Goal: Task Accomplishment & Management: Manage account settings

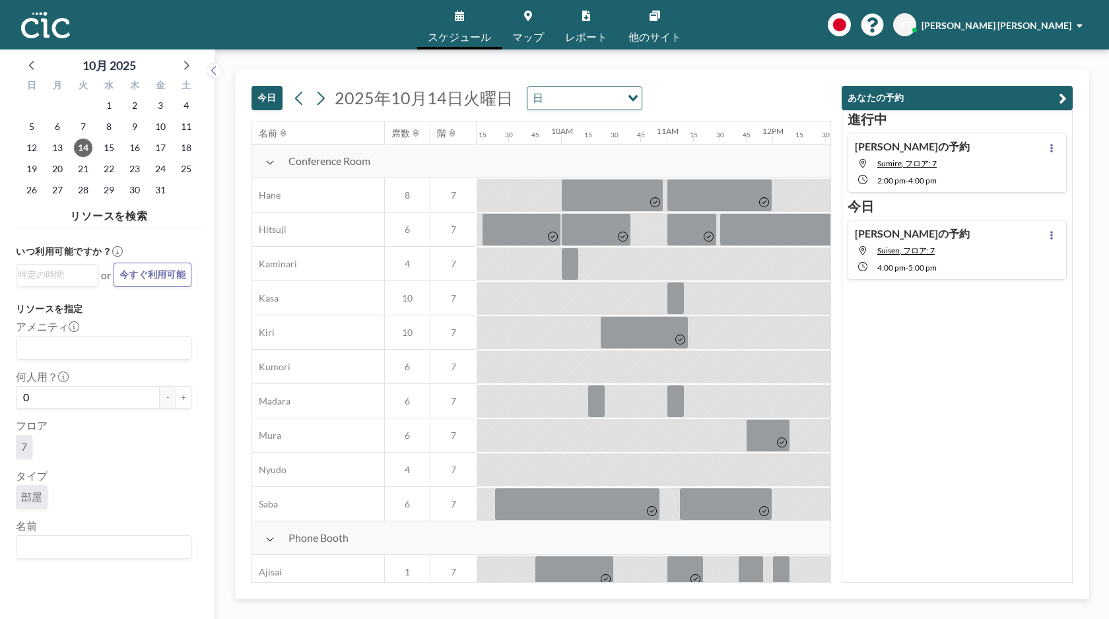
scroll to position [0, 977]
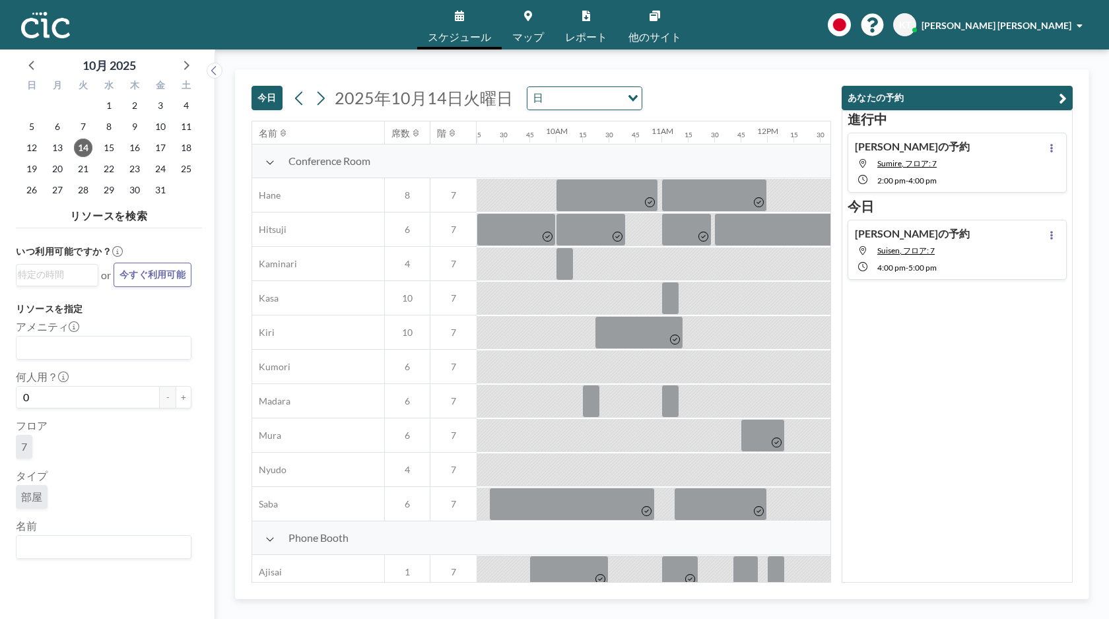
click at [722, 102] on div "[DATE] [DATE] 日 Loading..." at bounding box center [542, 95] width 580 height 51
click at [273, 97] on button "今日" at bounding box center [267, 98] width 31 height 24
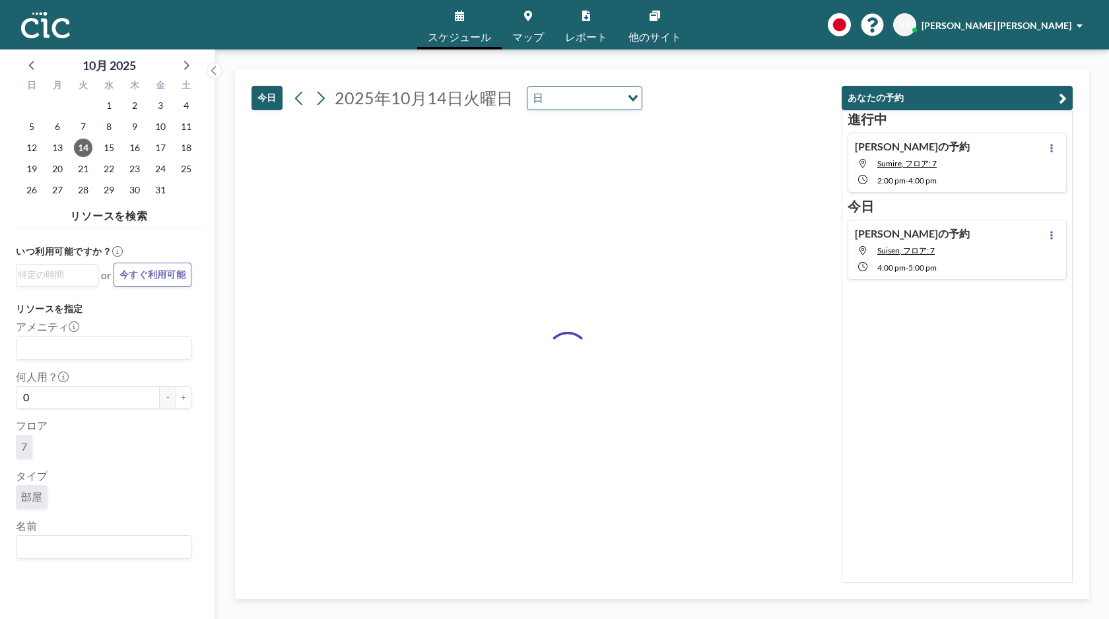
click at [718, 80] on div "[DATE] [DATE] 日 Loading..." at bounding box center [542, 95] width 580 height 51
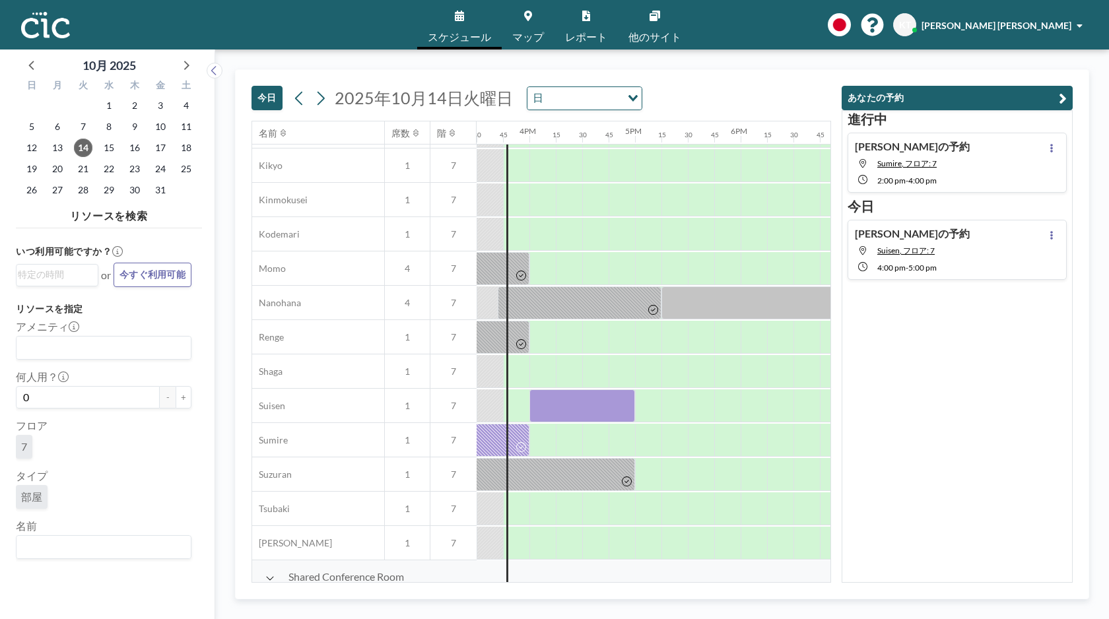
scroll to position [557, 1638]
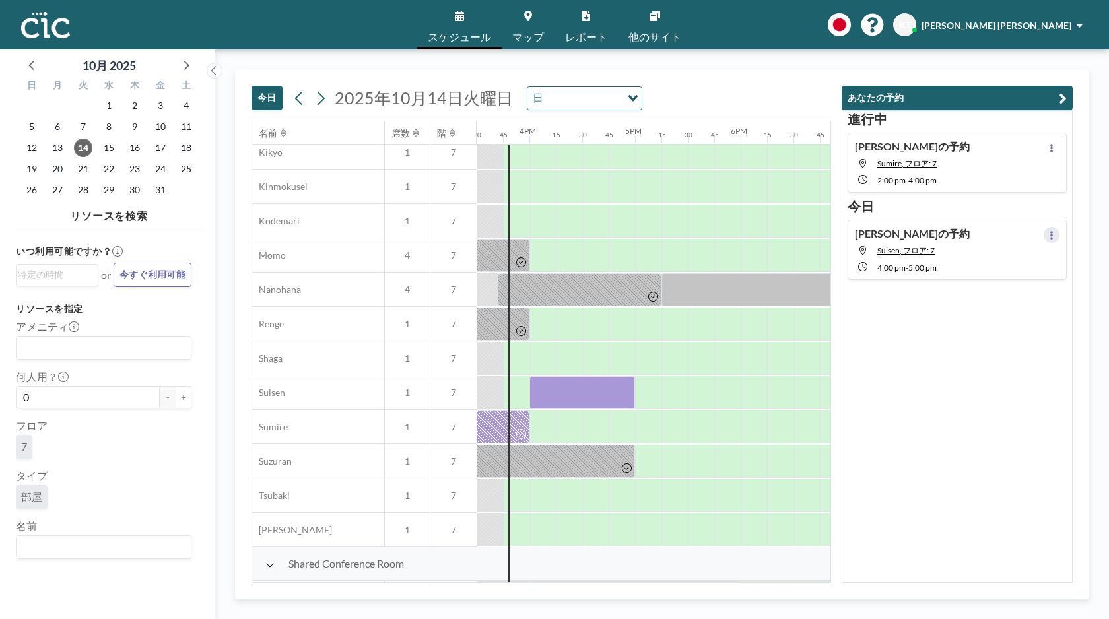
click at [1057, 236] on button at bounding box center [1052, 235] width 16 height 16
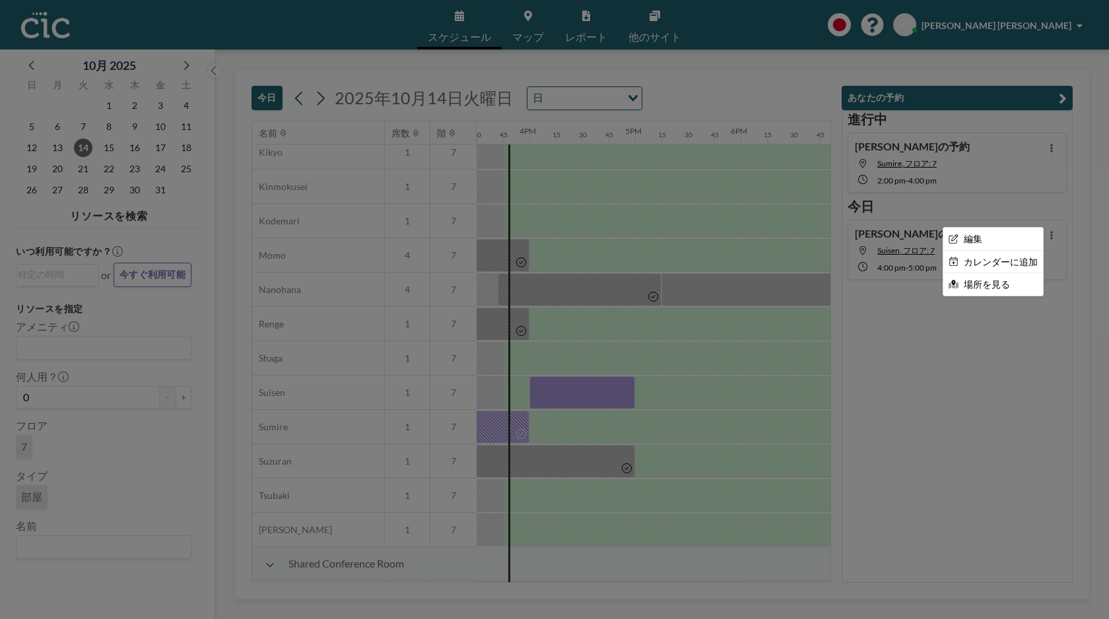
click at [528, 403] on div at bounding box center [554, 309] width 1109 height 619
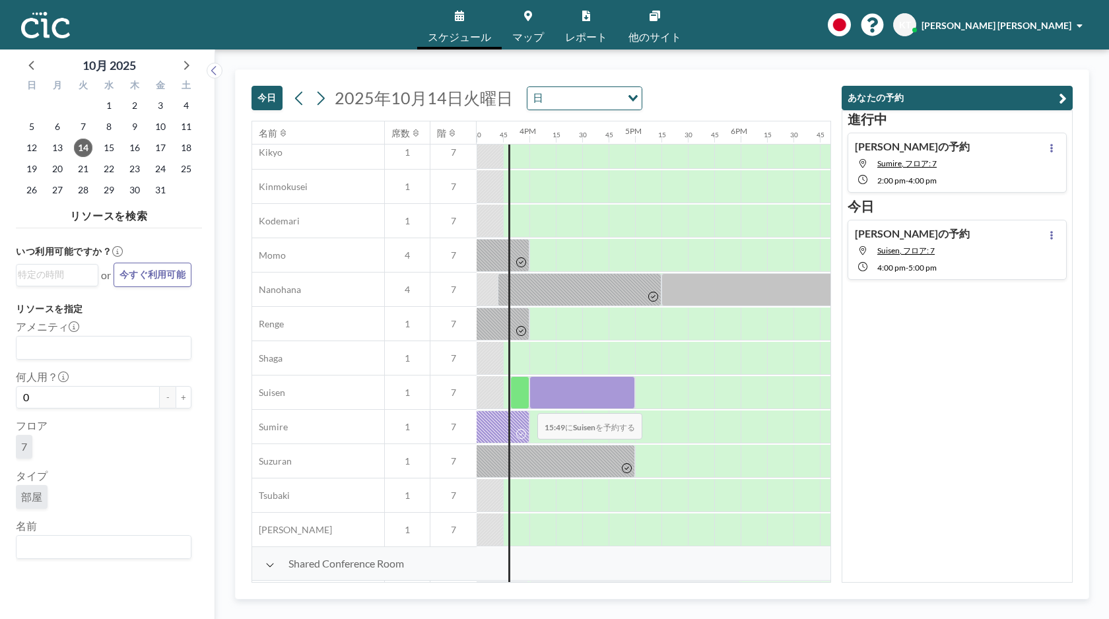
click at [514, 417] on div at bounding box center [423, 427] width 211 height 33
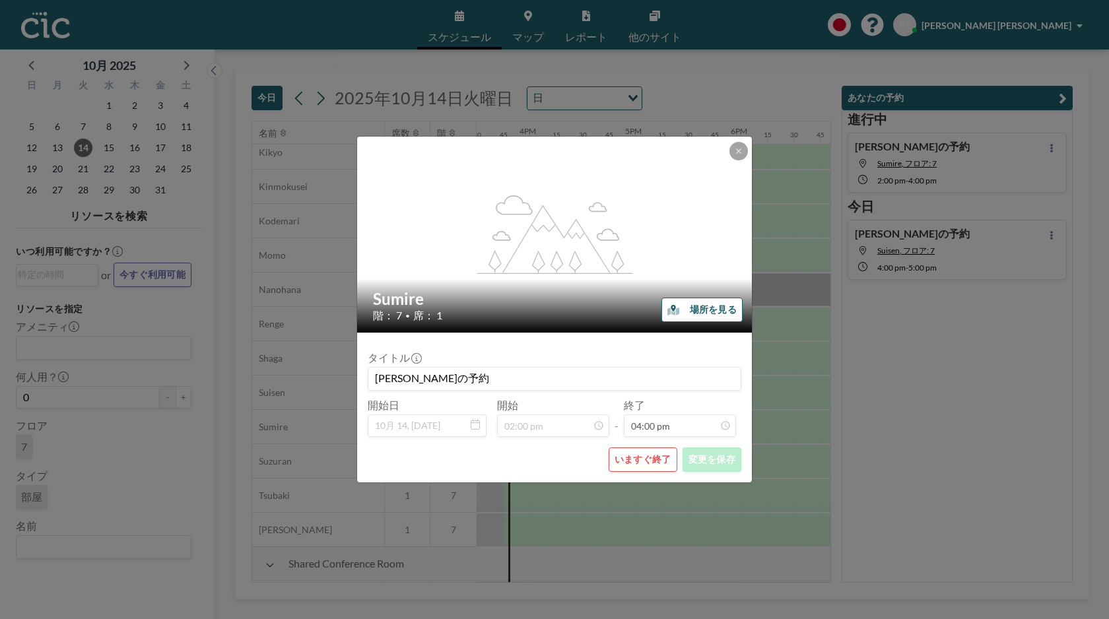
click at [635, 467] on button "いますぐ終了" at bounding box center [643, 460] width 69 height 24
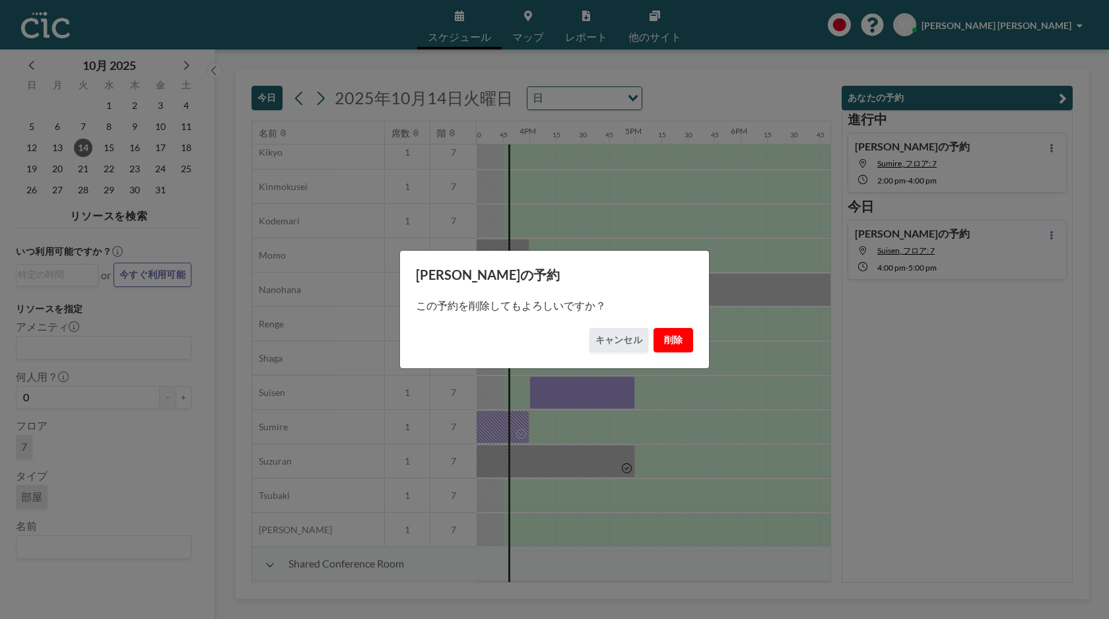
click at [671, 343] on button "削除" at bounding box center [674, 340] width 40 height 24
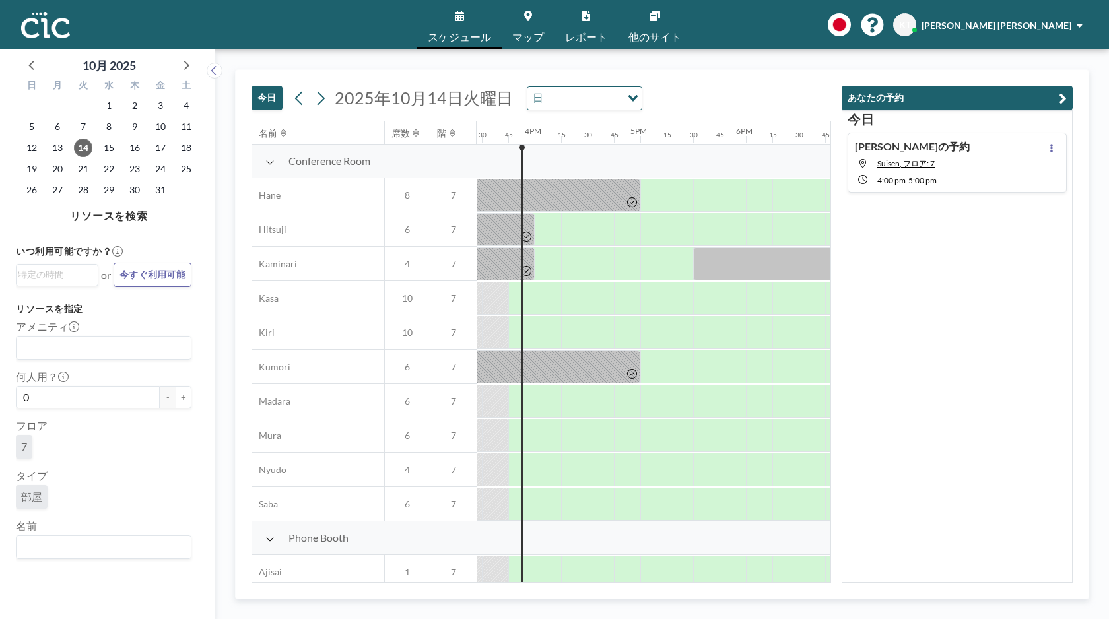
scroll to position [0, 1638]
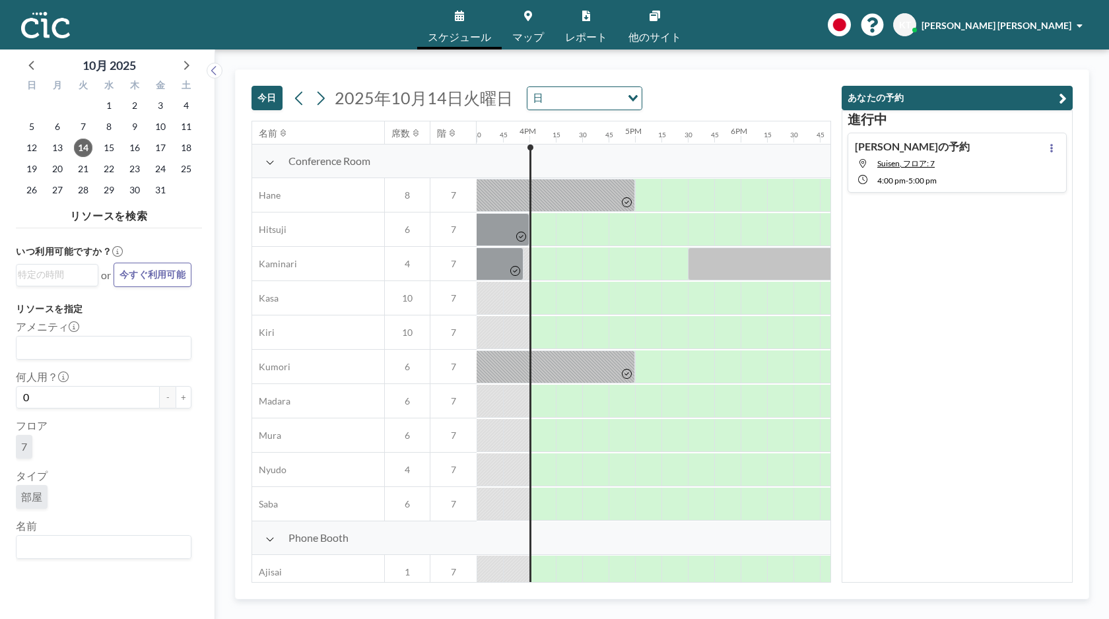
click at [396, 67] on div "[DATE] [DATE] 日 Loading... 名前 席数 階 12AM 15 30 45 1AM 15 30 45 2AM 15 30 45 3AM …" at bounding box center [662, 335] width 894 height 570
